Goal: Obtain resource: Download file/media

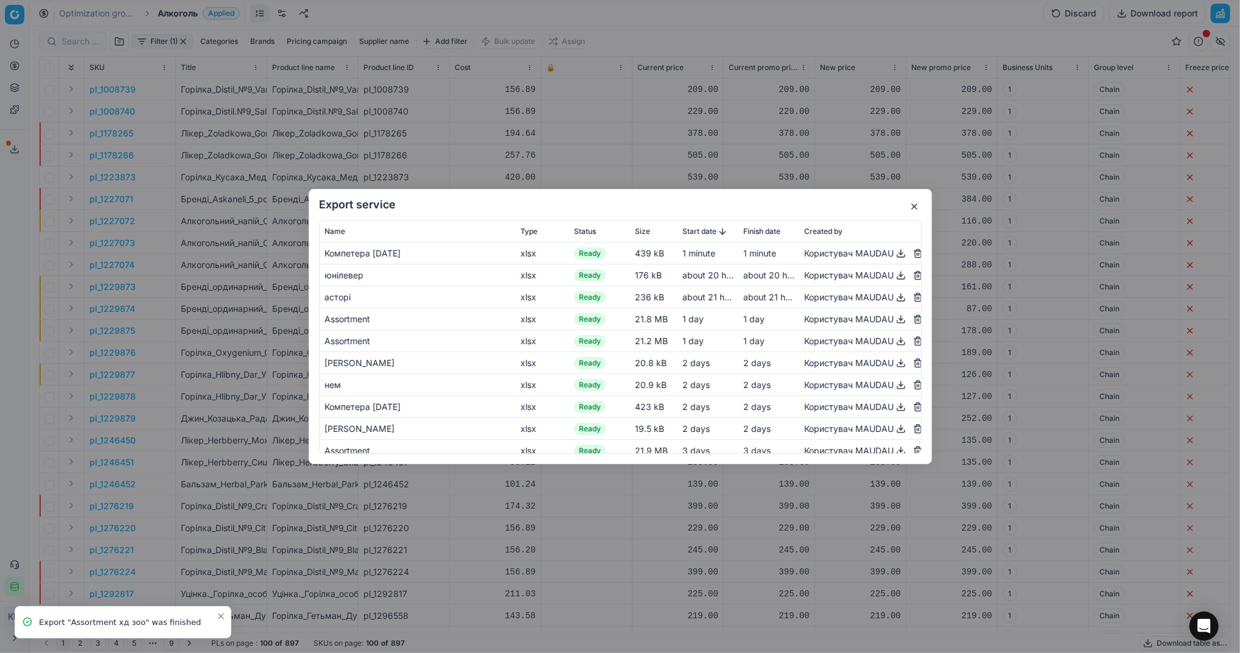
click at [913, 206] on button "button" at bounding box center [914, 206] width 15 height 15
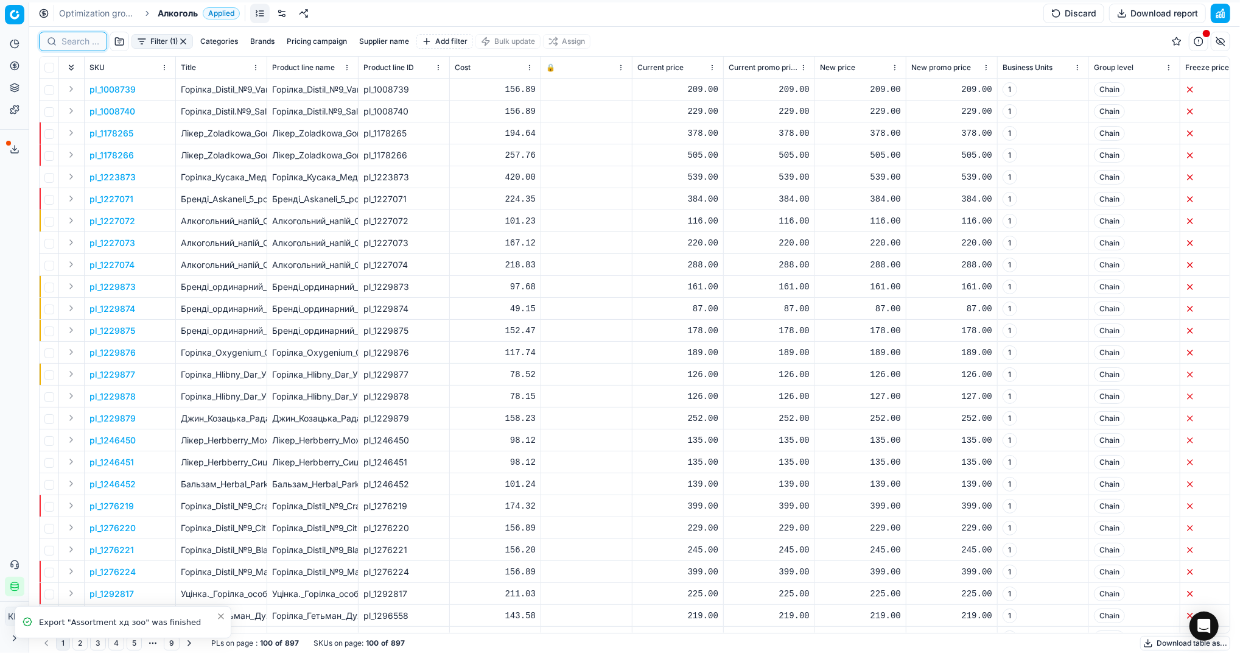
click at [85, 38] on input at bounding box center [81, 41] width 38 height 12
paste input "638801"
type input "638801"
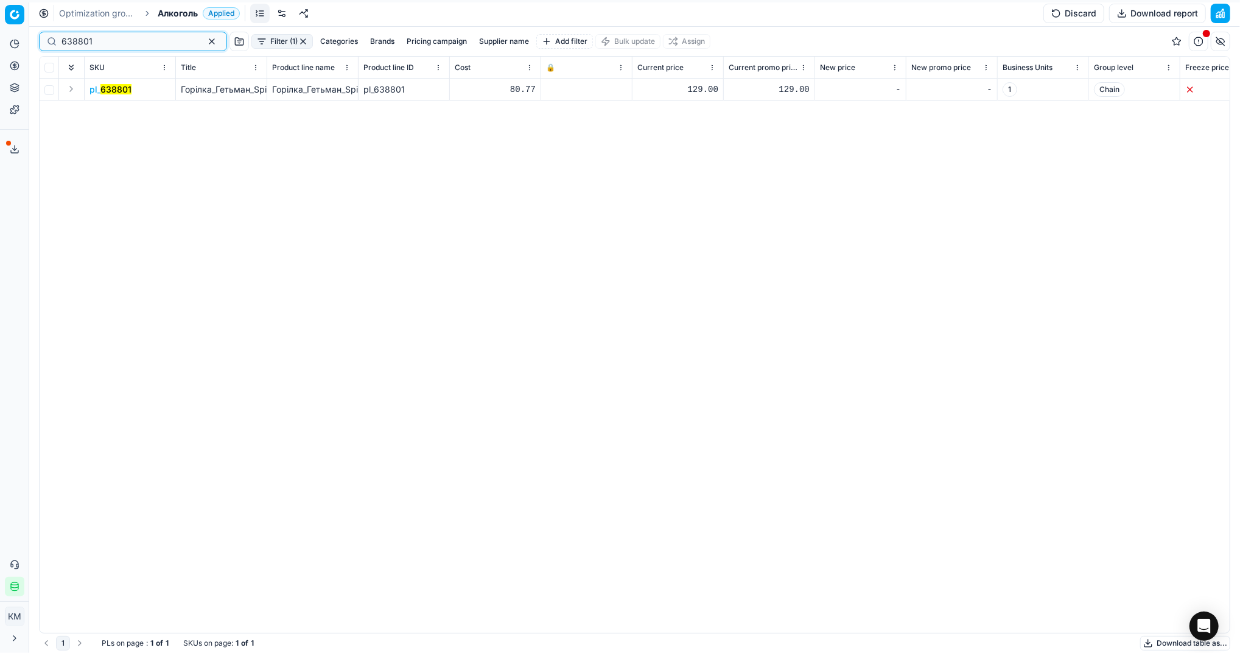
click at [205, 43] on button "button" at bounding box center [212, 41] width 15 height 15
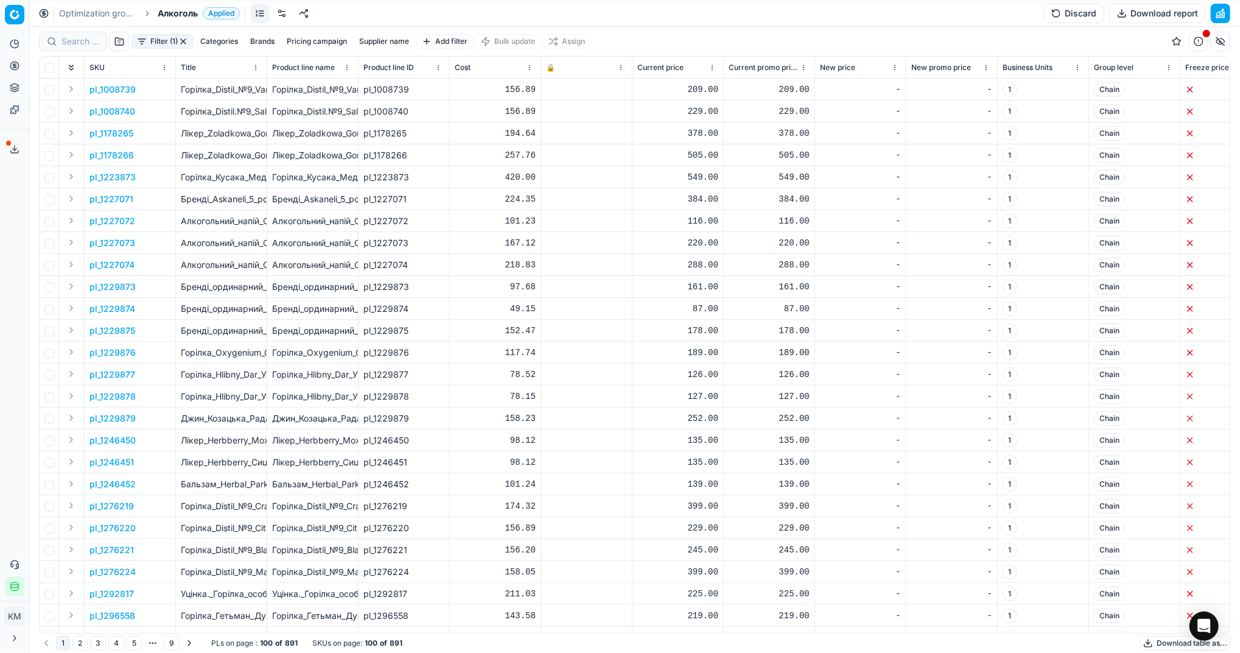
click at [1166, 638] on button "Download table as..." at bounding box center [1186, 643] width 90 height 15
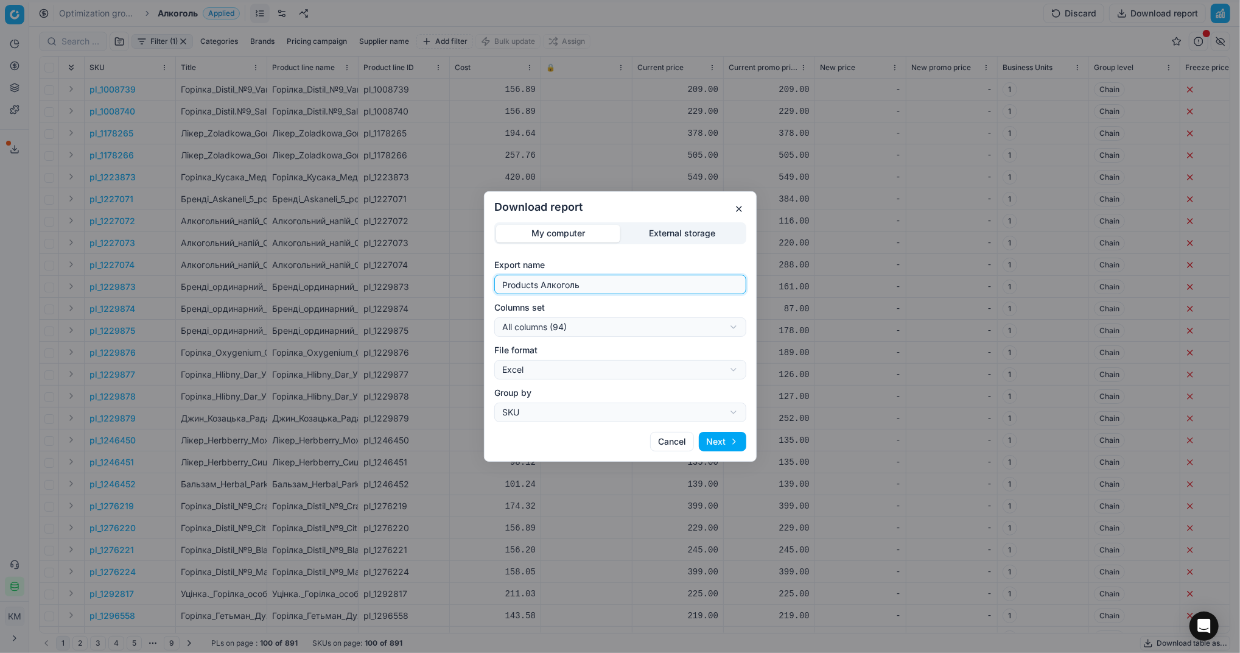
drag, startPoint x: 674, startPoint y: 284, endPoint x: 406, endPoint y: 256, distance: 268.7
click at [409, 260] on div "Download report My computer External storage Export name Products Алкоголь Colu…" at bounding box center [620, 326] width 1240 height 653
type input "Компетера [DATE]"
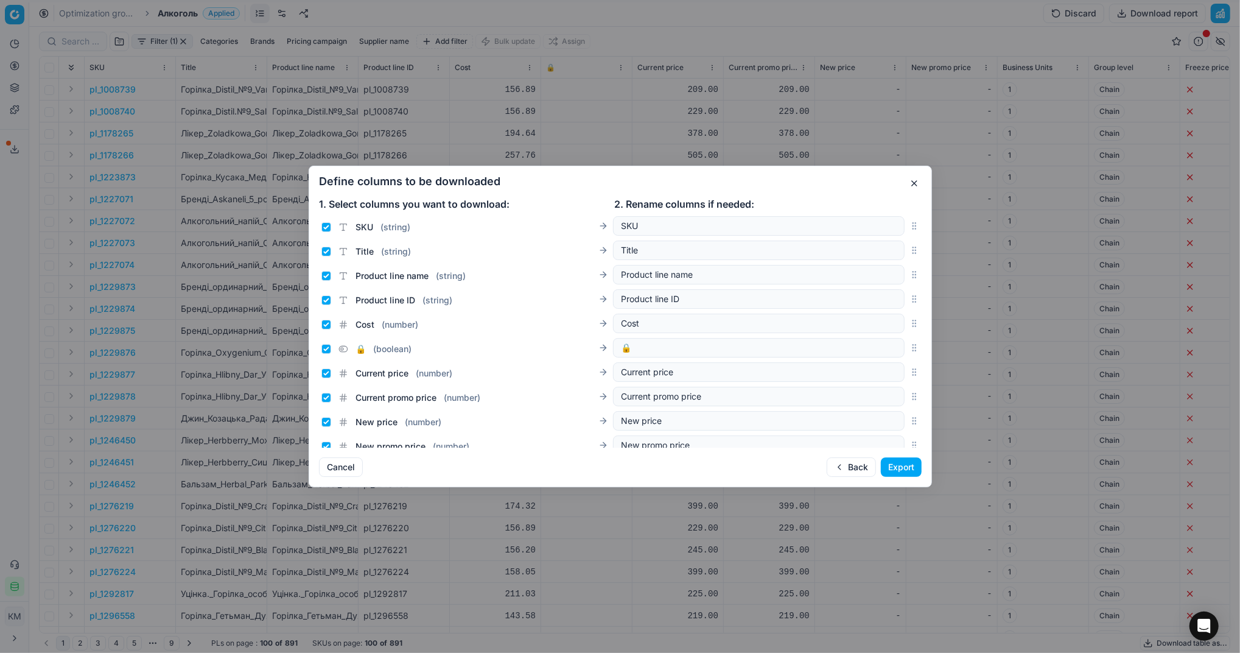
click at [890, 470] on button "Export" at bounding box center [901, 466] width 41 height 19
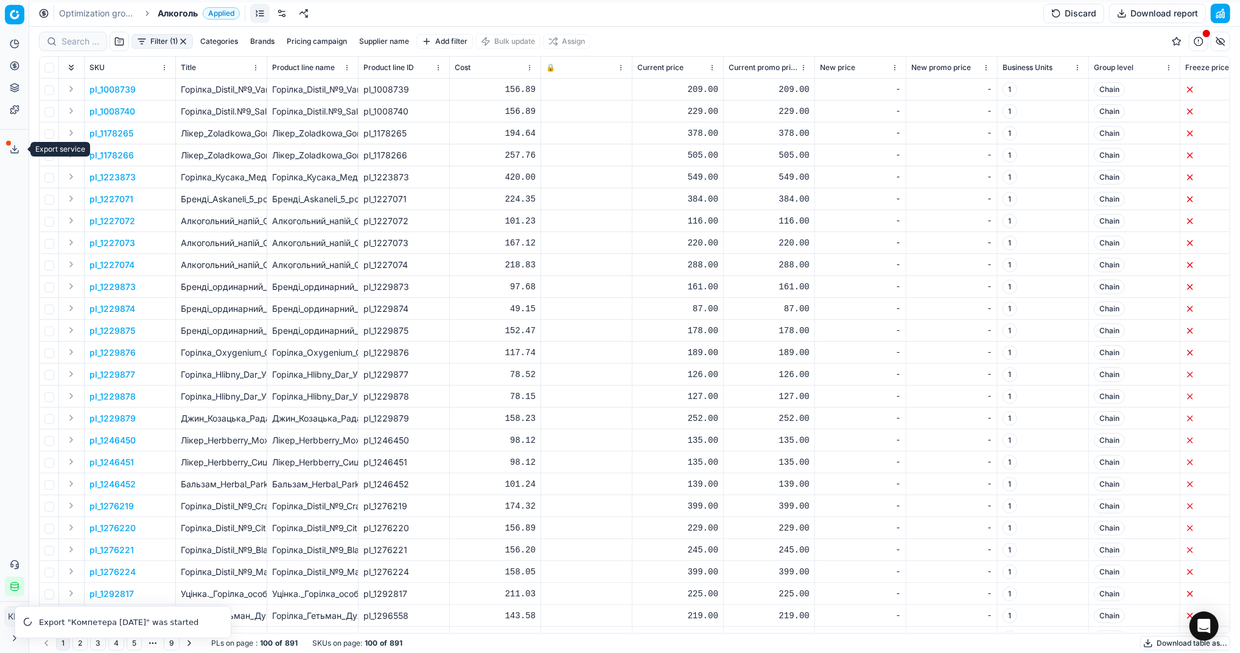
click at [5, 151] on button "Export service" at bounding box center [14, 148] width 19 height 19
click at [13, 149] on polyline at bounding box center [15, 150] width 4 height 2
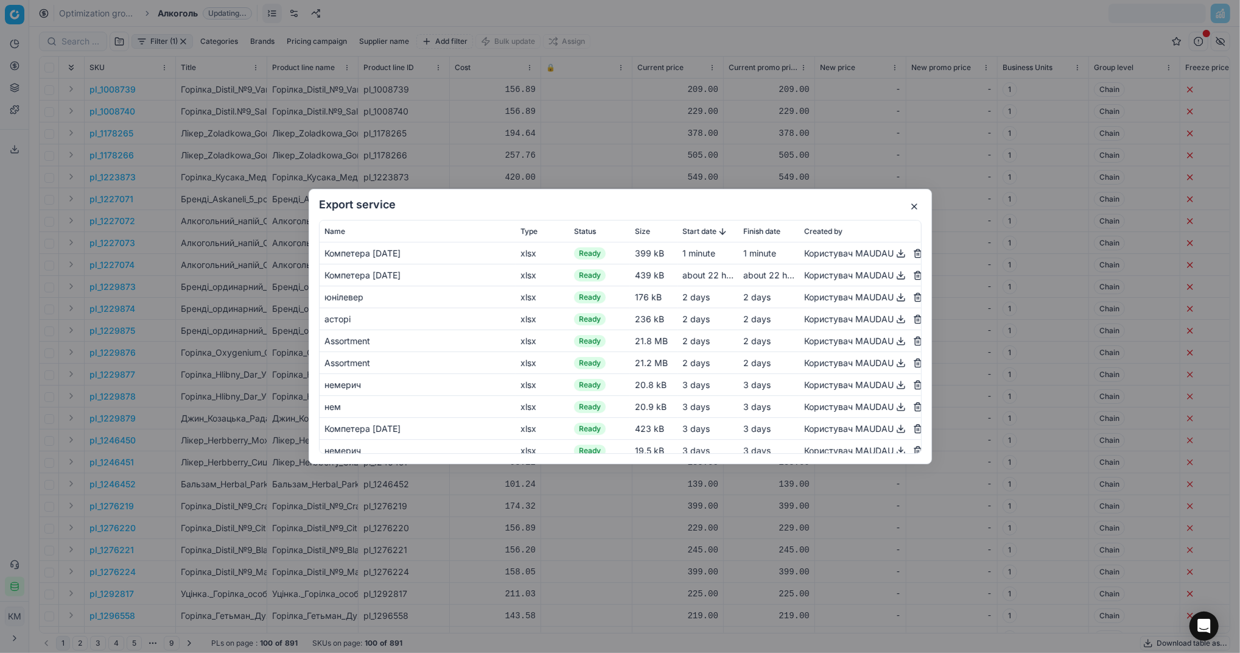
click at [894, 252] on button "button" at bounding box center [901, 253] width 15 height 15
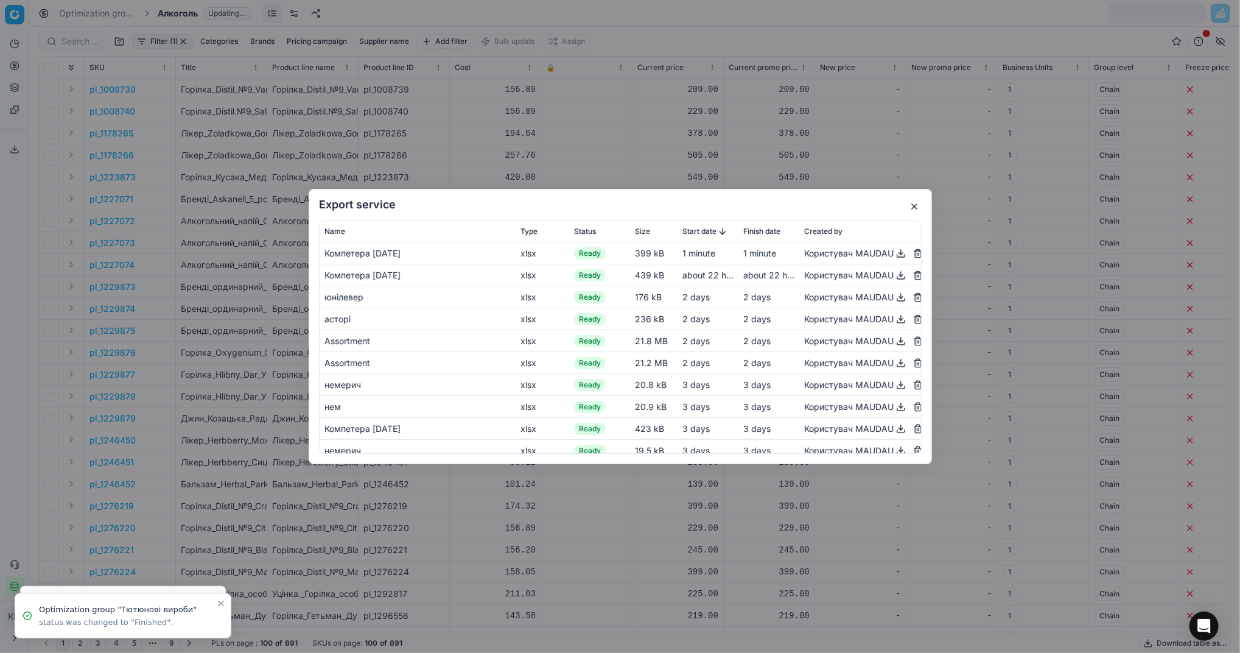
click at [147, 88] on div "Export service Name Type Status Size Start date Finish date Created by Компетер…" at bounding box center [620, 326] width 1240 height 653
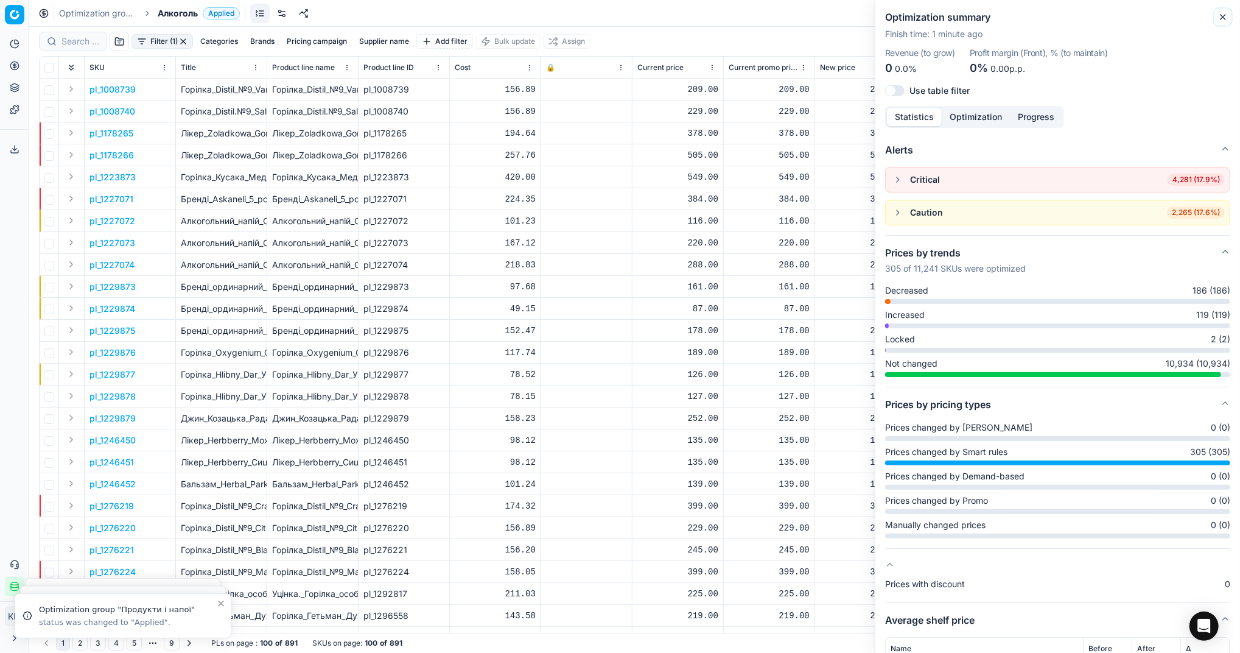
click at [1222, 21] on icon "button" at bounding box center [1224, 17] width 10 height 10
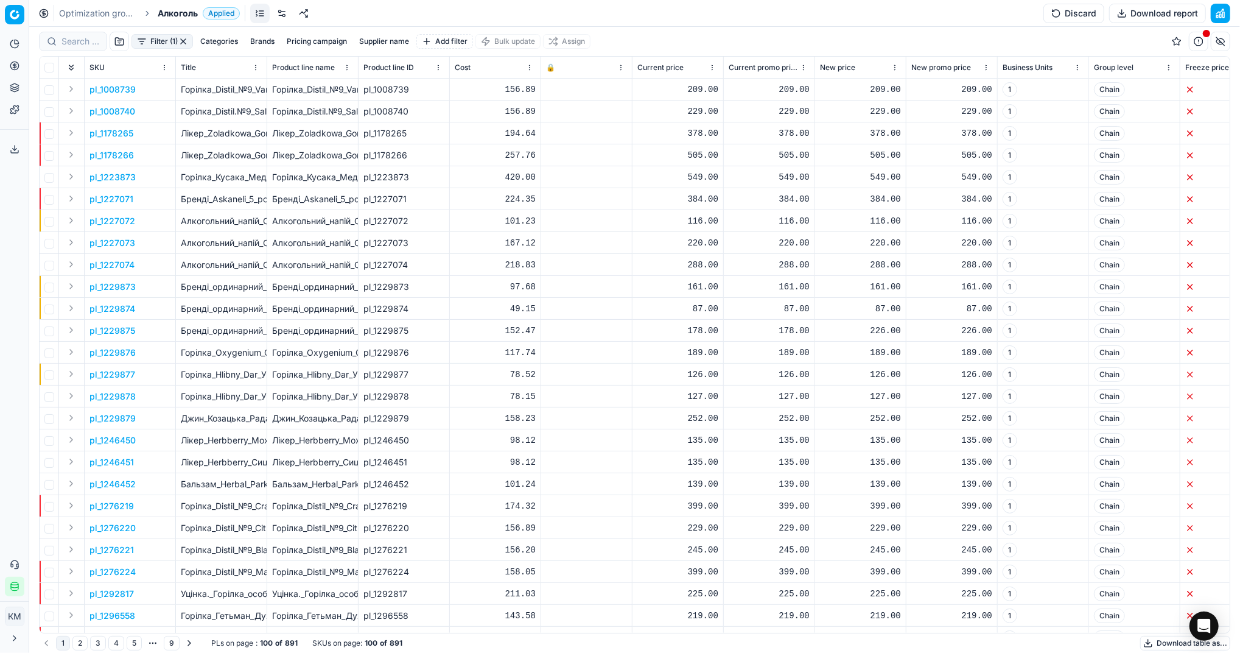
click at [1175, 645] on button "Download table as..." at bounding box center [1186, 643] width 90 height 15
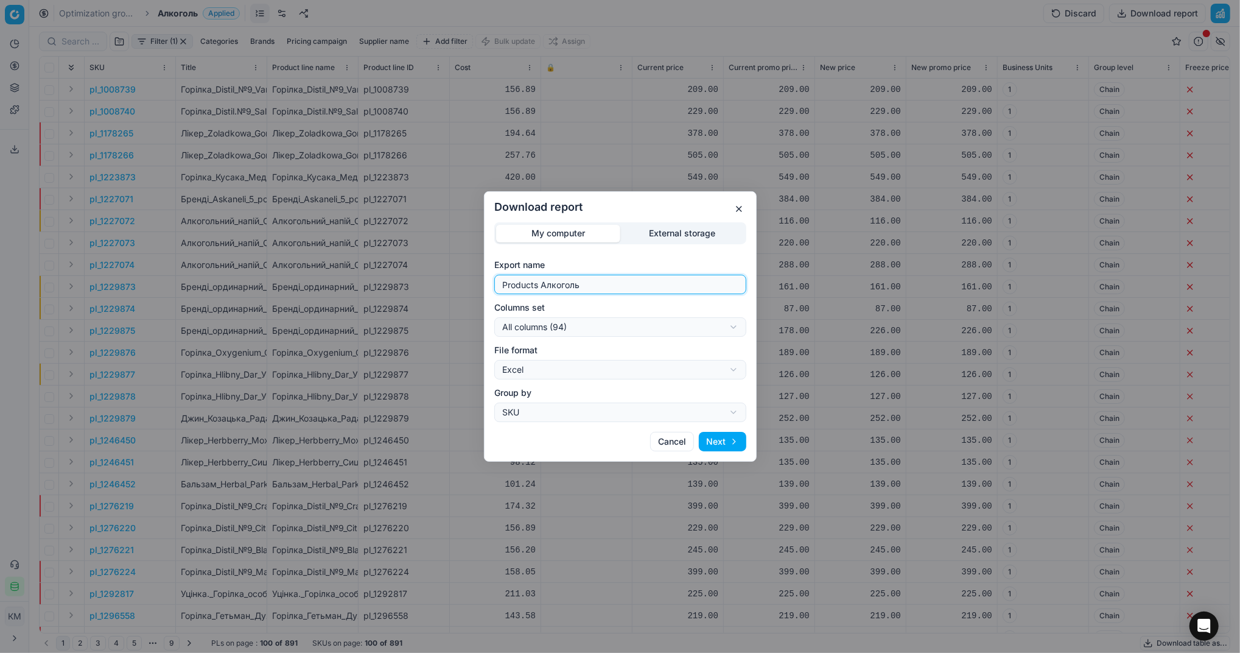
drag, startPoint x: 621, startPoint y: 280, endPoint x: 460, endPoint y: 283, distance: 160.2
click at [460, 283] on div "Download report My computer External storage Export name Products Алкоголь Colu…" at bounding box center [620, 326] width 1240 height 653
type input "Компетера [DATE]"
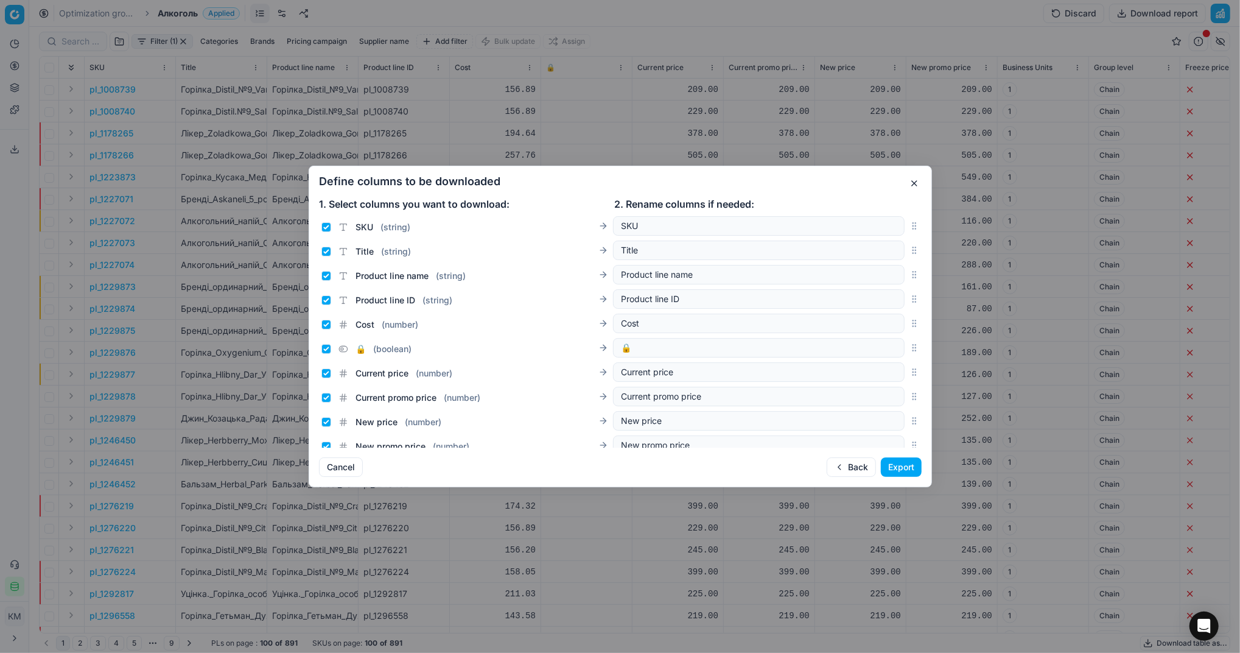
click at [910, 468] on button "Export" at bounding box center [901, 466] width 41 height 19
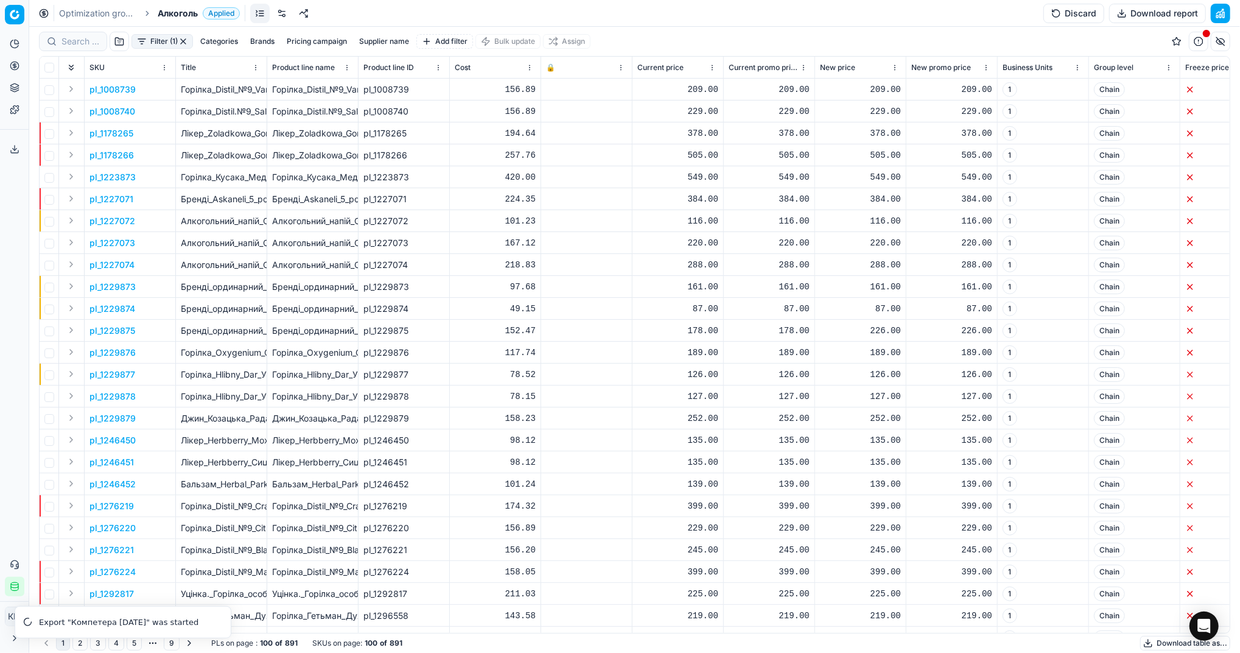
click at [10, 153] on icon at bounding box center [15, 149] width 10 height 10
click at [16, 147] on icon at bounding box center [15, 149] width 10 height 10
click at [21, 147] on button "Export service" at bounding box center [14, 148] width 19 height 19
click at [13, 147] on icon at bounding box center [15, 149] width 10 height 10
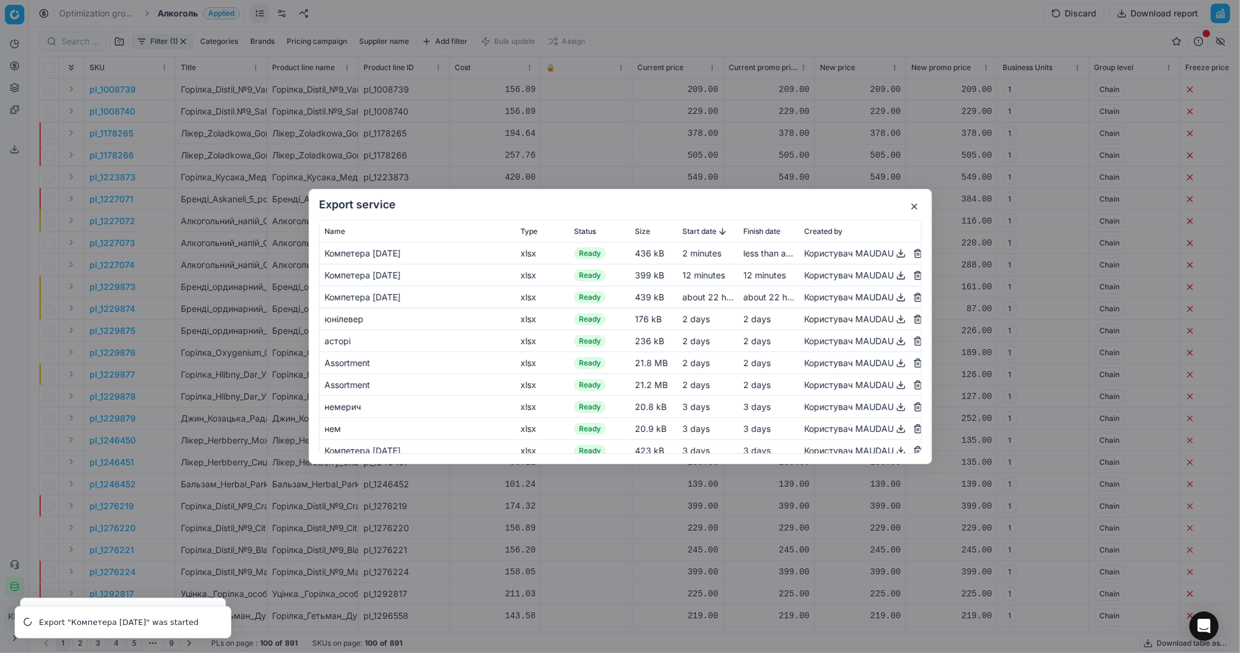
click at [894, 252] on button "button" at bounding box center [901, 253] width 15 height 15
